Goal: Task Accomplishment & Management: Use online tool/utility

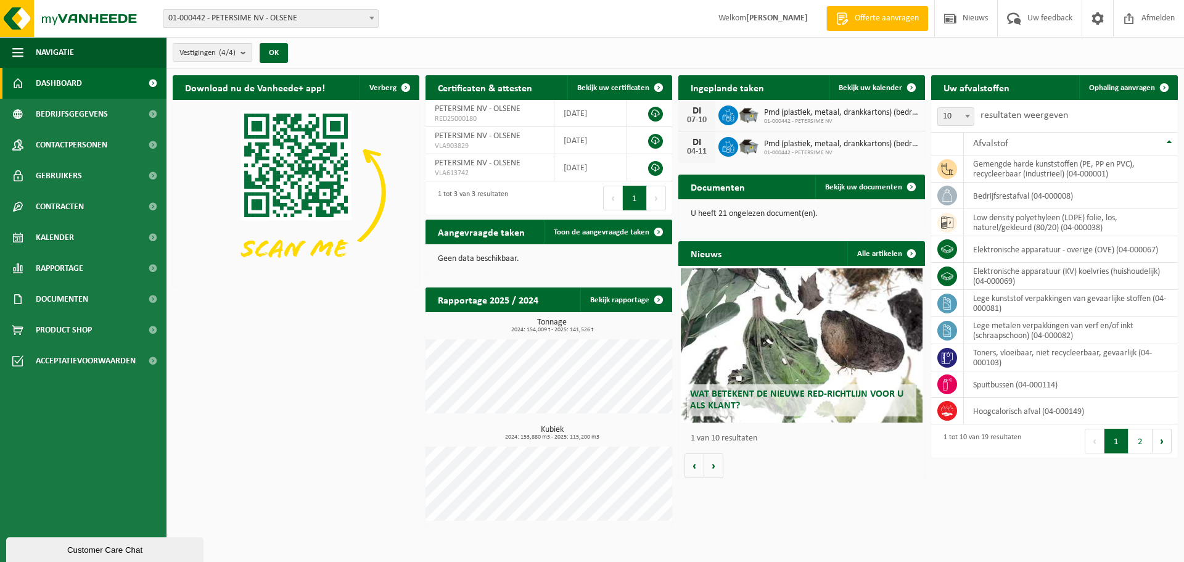
click at [1113, 88] on span "Ophaling aanvragen" at bounding box center [1122, 88] width 66 height 8
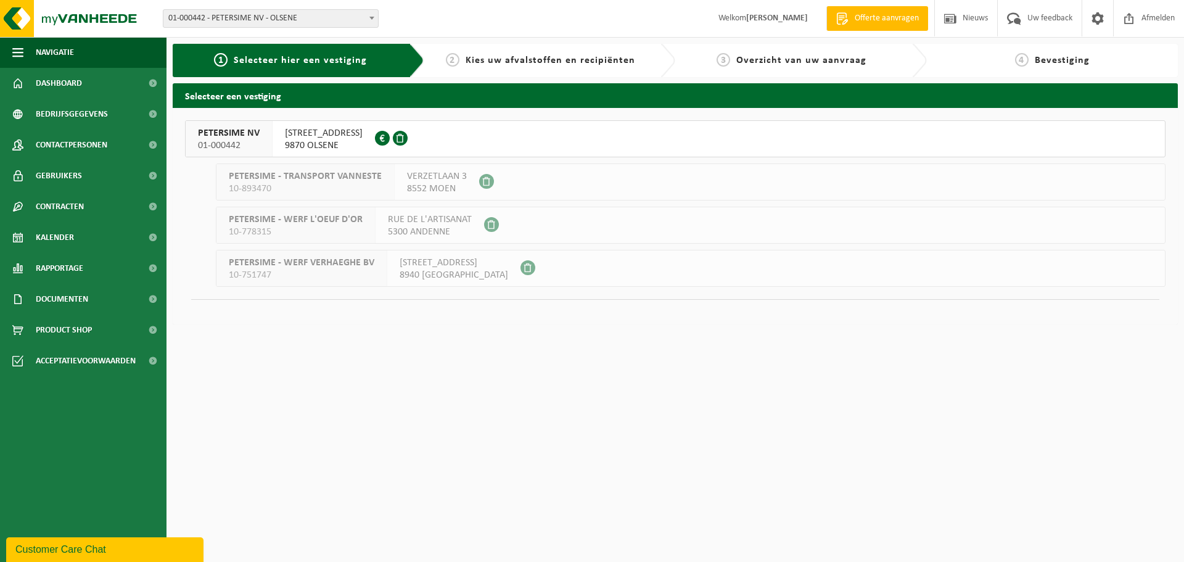
click at [218, 135] on span "PETERSIME NV" at bounding box center [229, 133] width 62 height 12
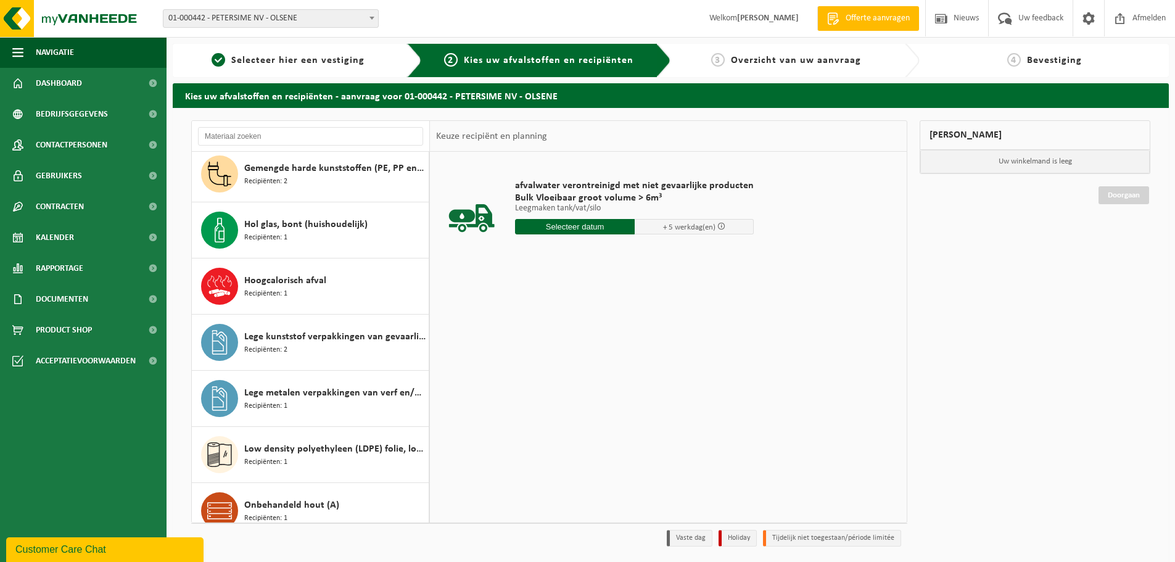
scroll to position [308, 0]
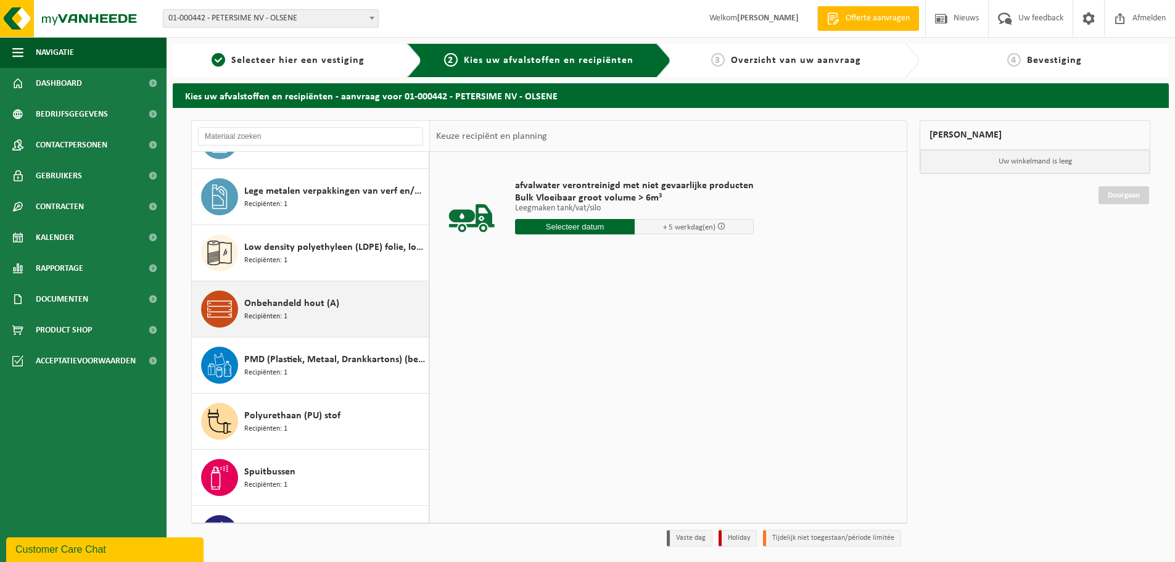
click at [317, 299] on span "Onbehandeld hout (A)" at bounding box center [291, 303] width 95 height 15
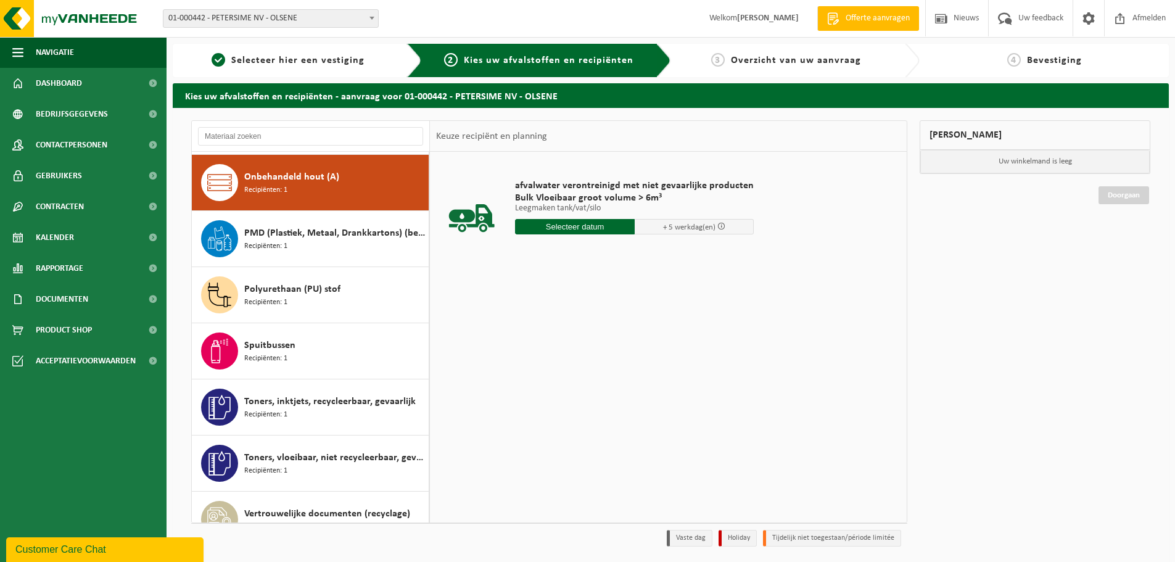
scroll to position [561, 0]
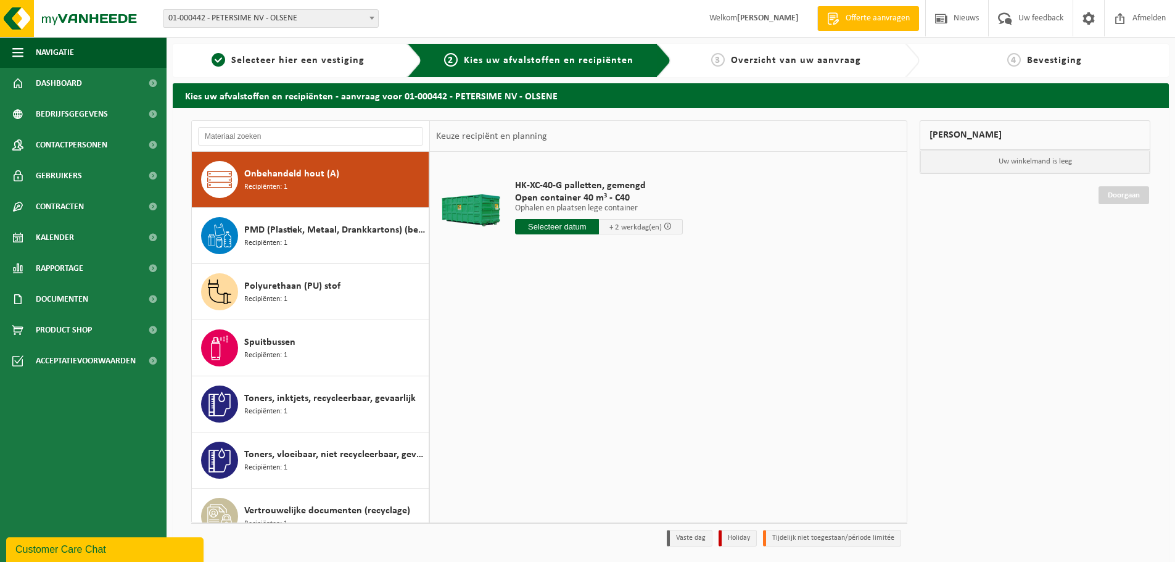
click at [556, 226] on input "text" at bounding box center [557, 226] width 84 height 15
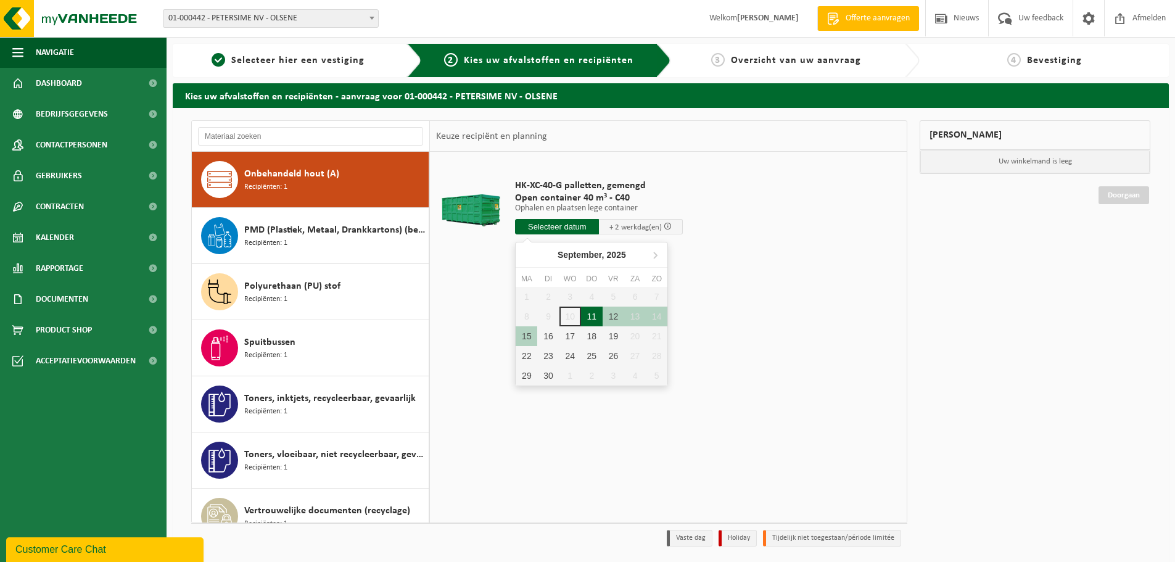
click at [588, 313] on div "11" at bounding box center [592, 317] width 22 height 20
type input "Van 2025-09-11"
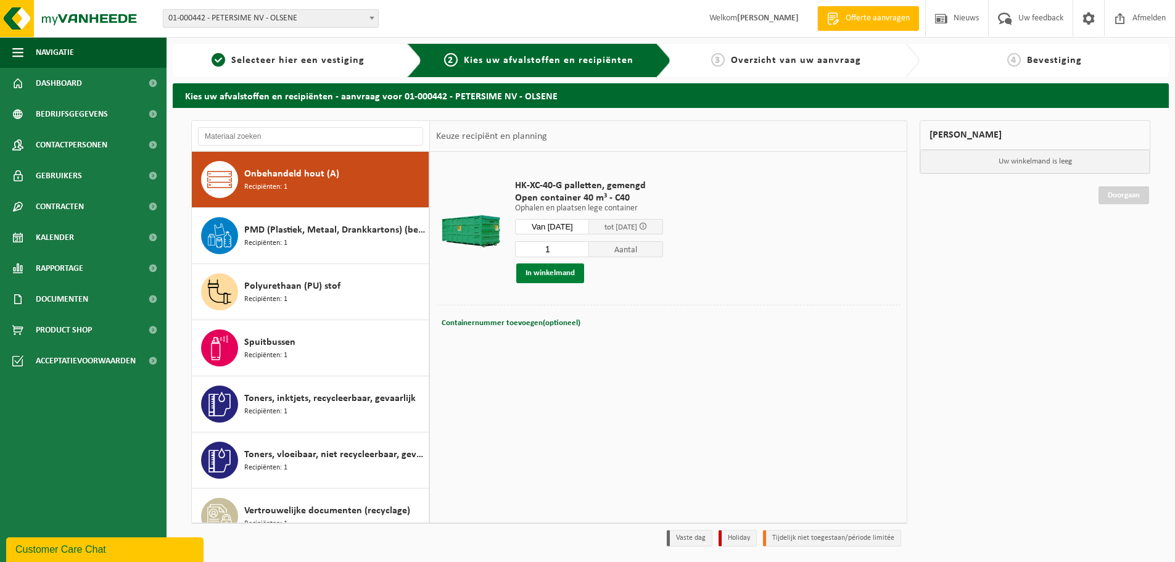
click at [550, 271] on button "In winkelmand" at bounding box center [550, 273] width 68 height 20
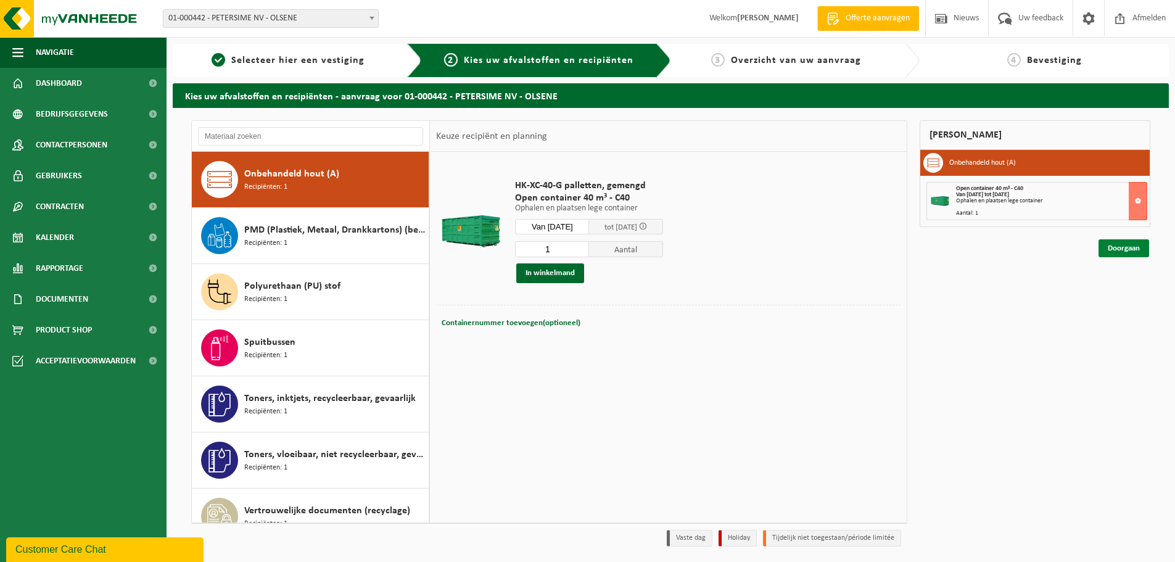
click at [1108, 246] on link "Doorgaan" at bounding box center [1123, 248] width 51 height 18
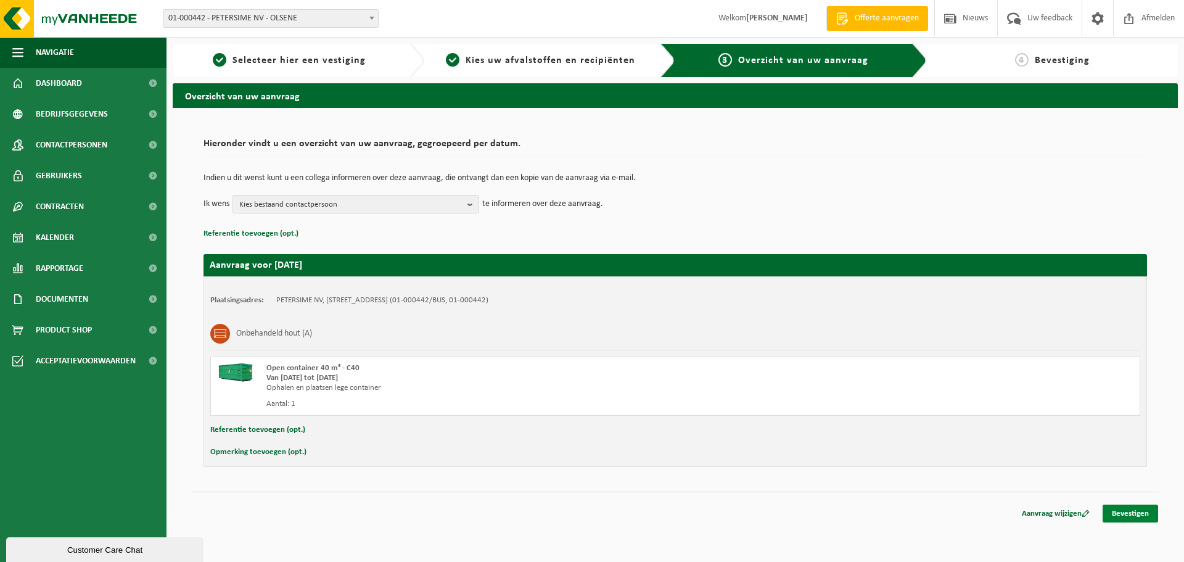
click at [1132, 516] on link "Bevestigen" at bounding box center [1131, 514] width 56 height 18
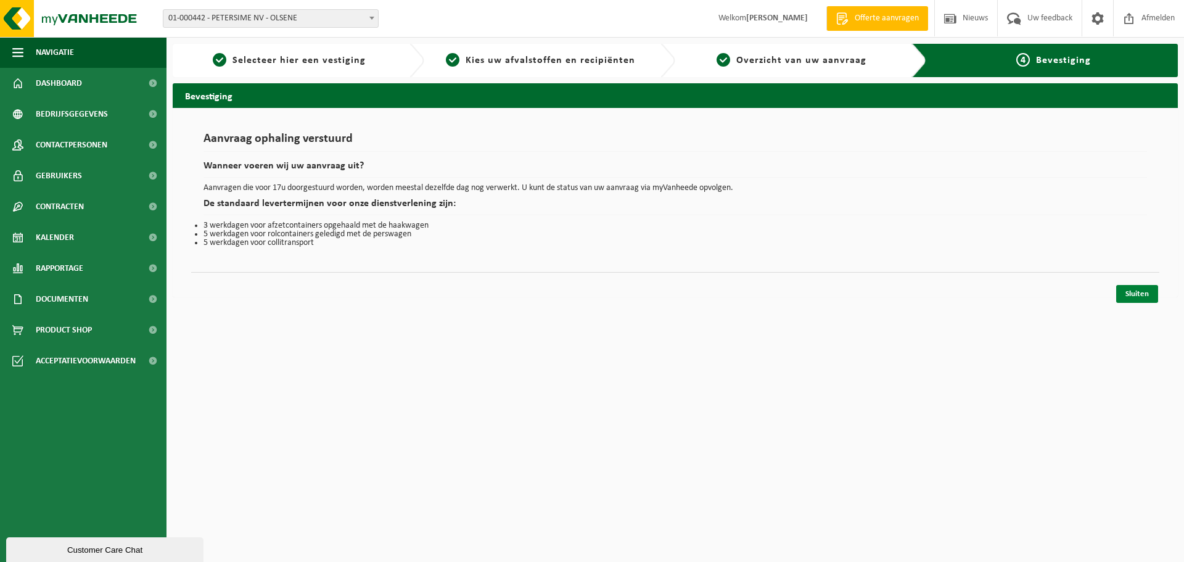
click at [1140, 294] on link "Sluiten" at bounding box center [1137, 294] width 42 height 18
